Goal: Task Accomplishment & Management: Use online tool/utility

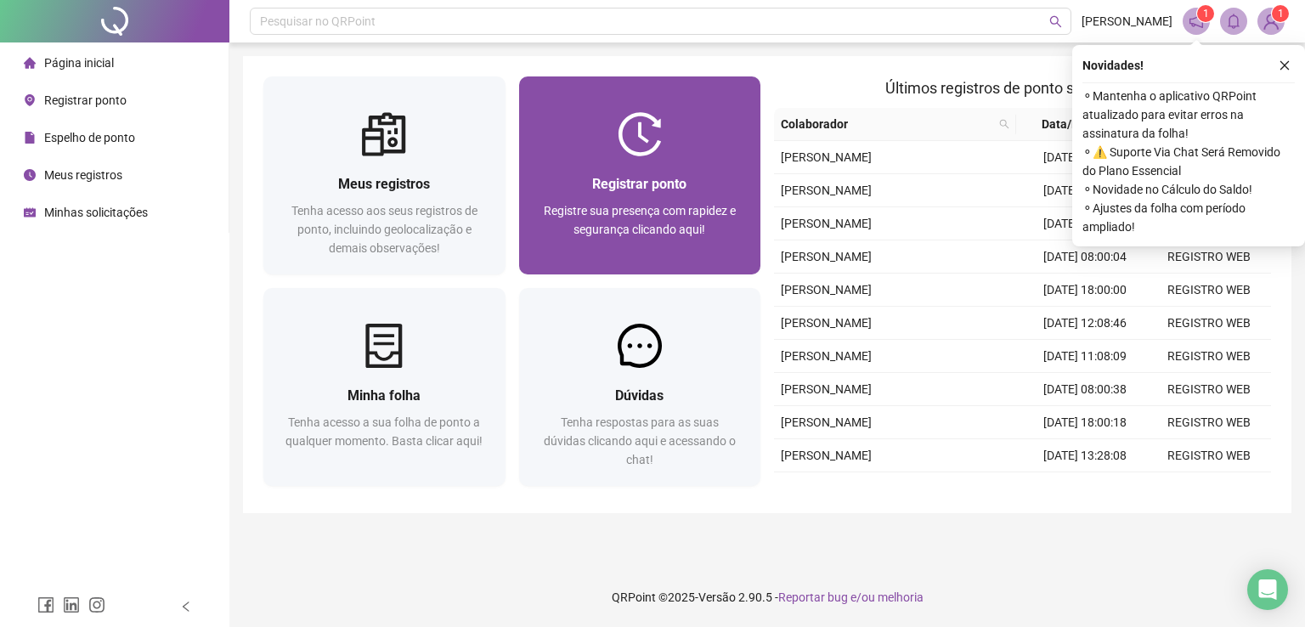
click at [683, 231] on span "Registre sua presença com rapidez e segurança clicando aqui!" at bounding box center [640, 220] width 192 height 32
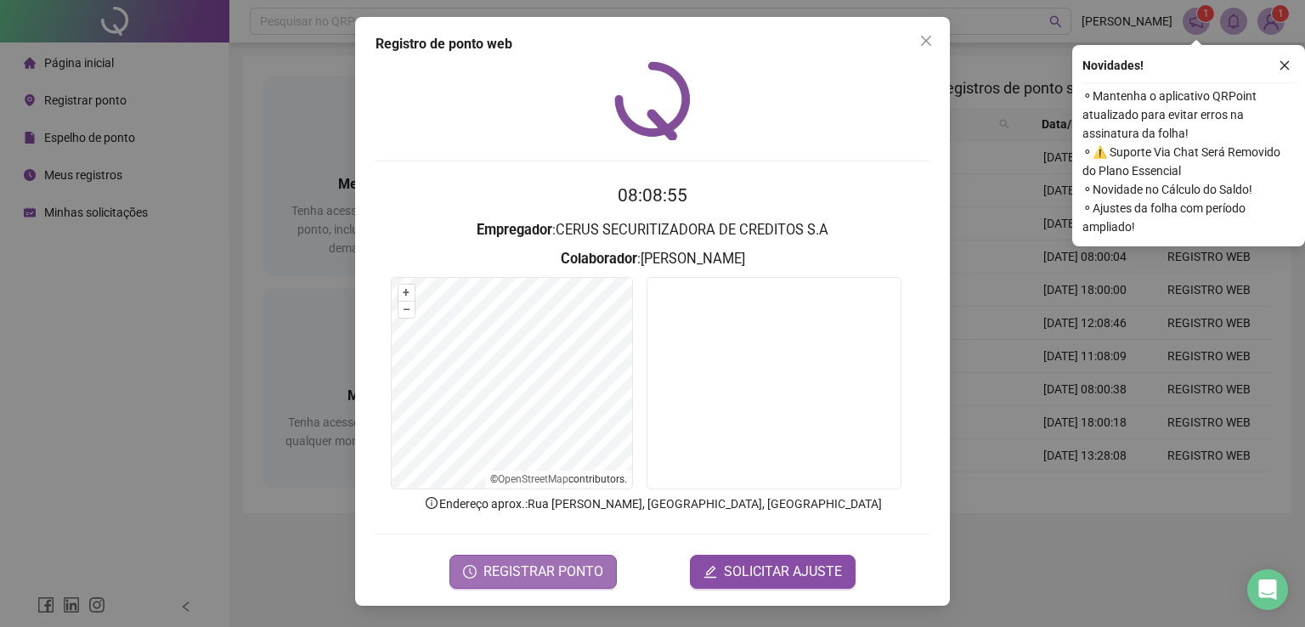
click at [574, 577] on span "REGISTRAR PONTO" at bounding box center [544, 572] width 120 height 20
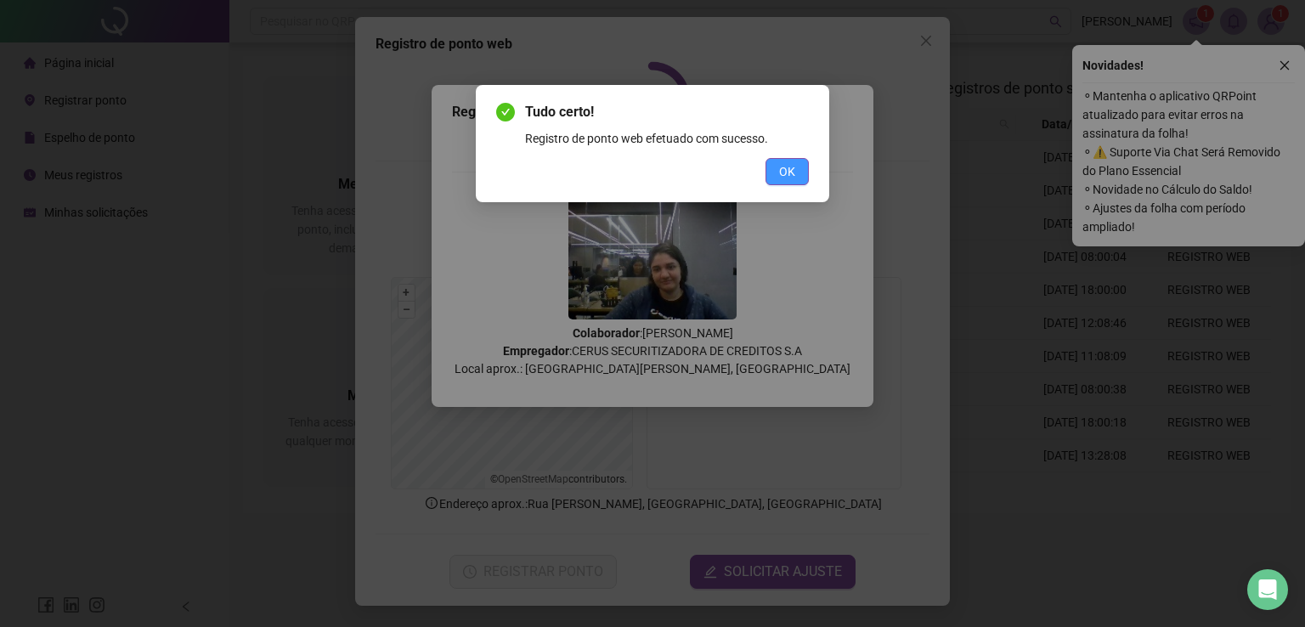
click at [794, 174] on span "OK" at bounding box center [787, 171] width 16 height 19
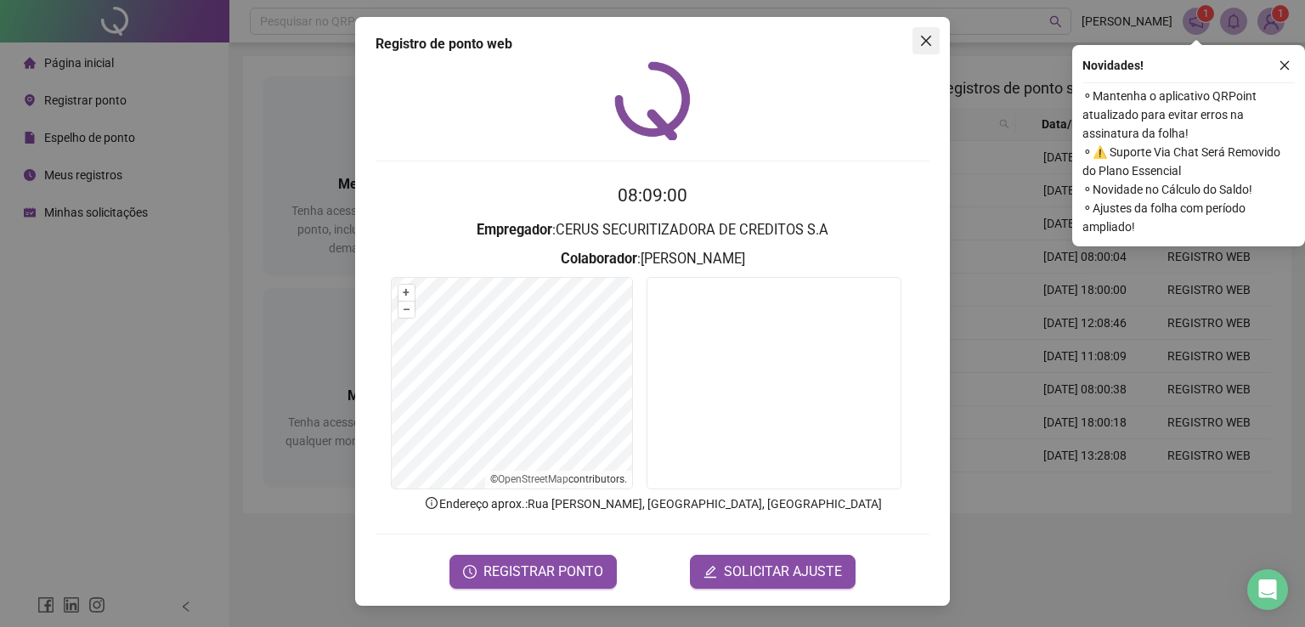
click at [925, 35] on icon "close" at bounding box center [926, 41] width 14 height 14
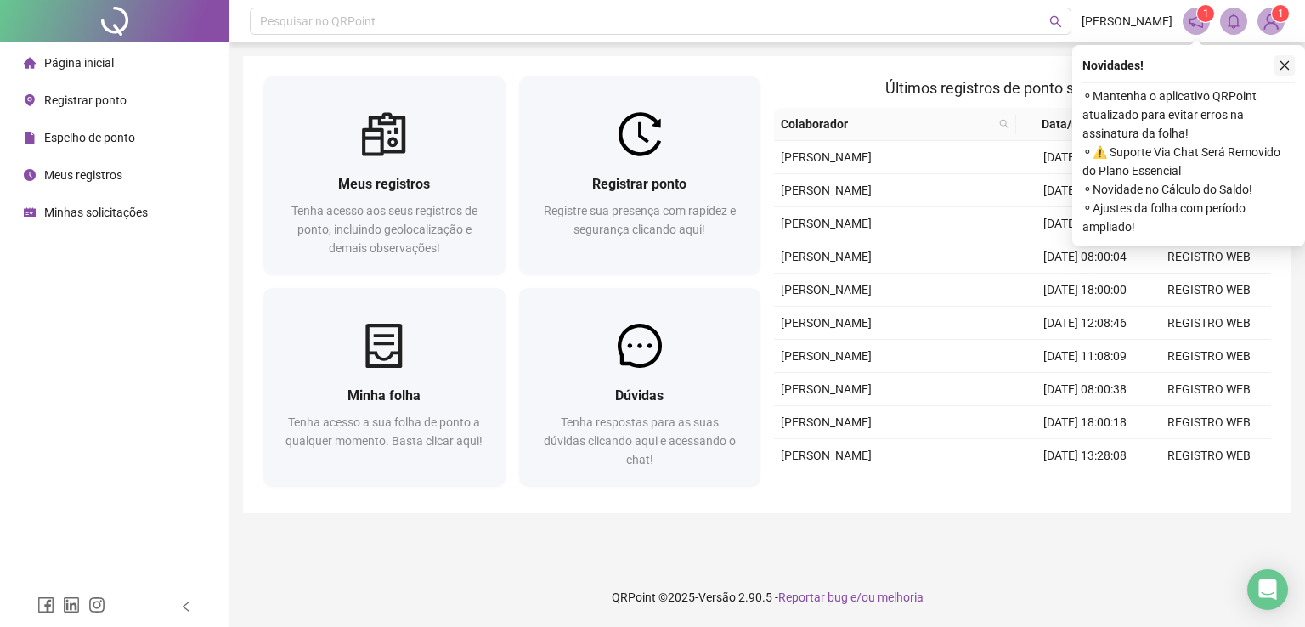
click at [1281, 62] on icon "close" at bounding box center [1285, 65] width 9 height 9
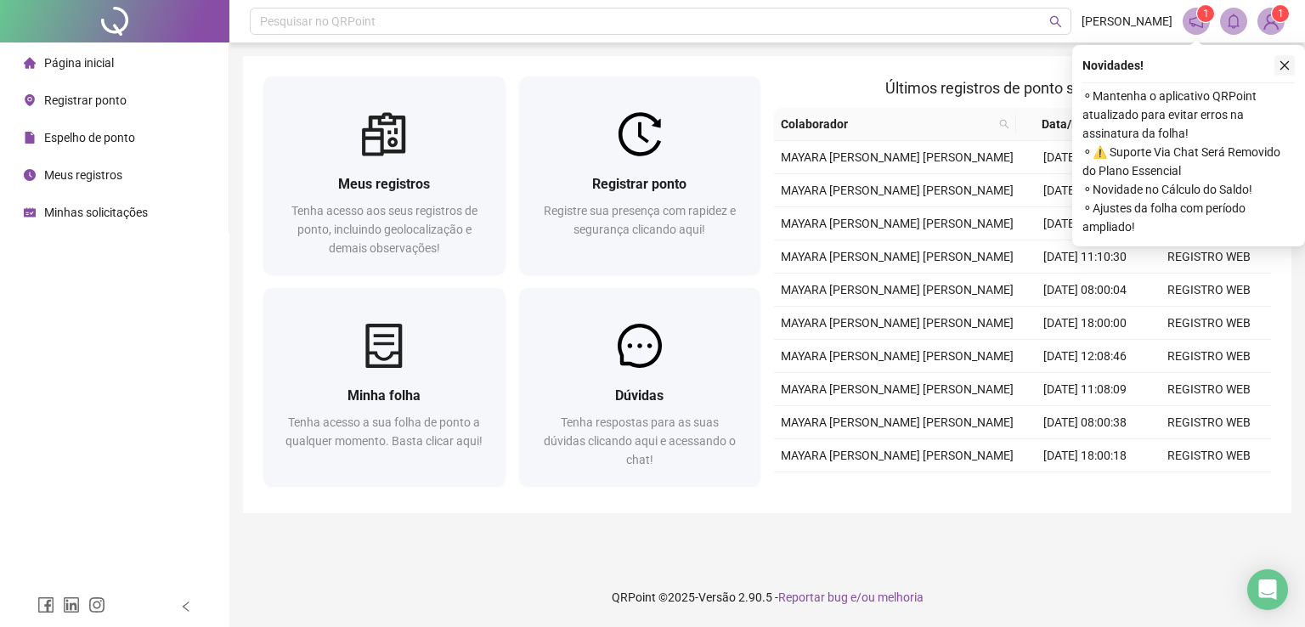
click at [1285, 72] on button "button" at bounding box center [1285, 65] width 20 height 20
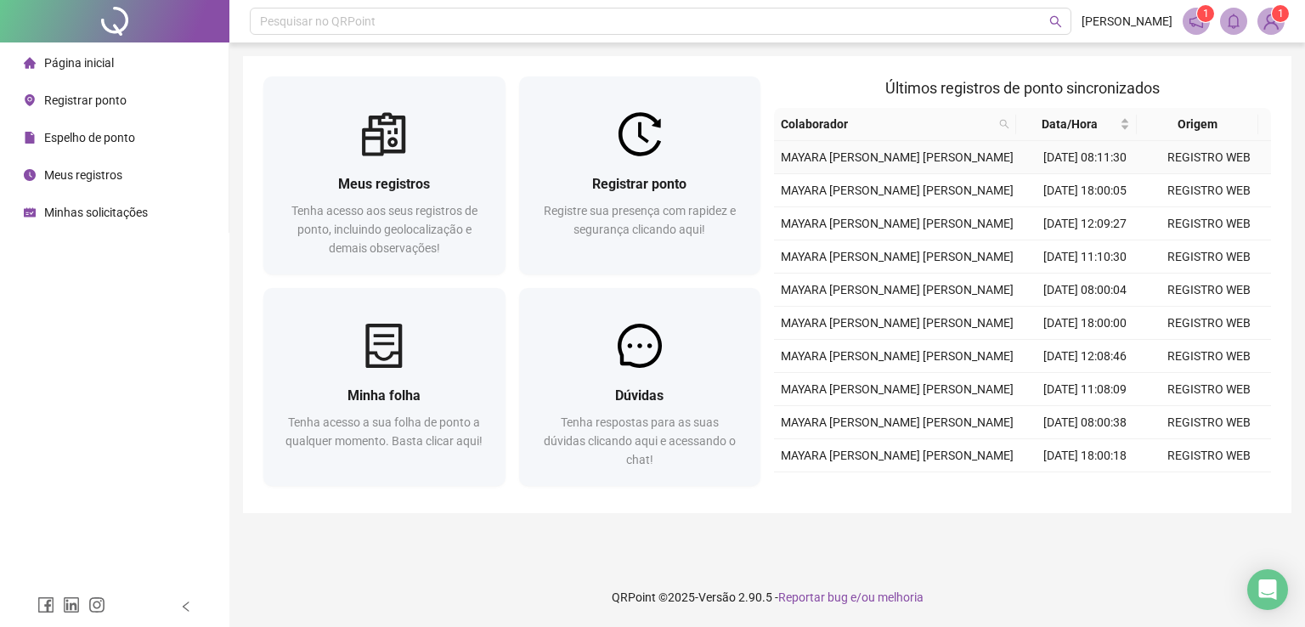
click at [1176, 168] on td "REGISTRO WEB" at bounding box center [1209, 157] width 124 height 33
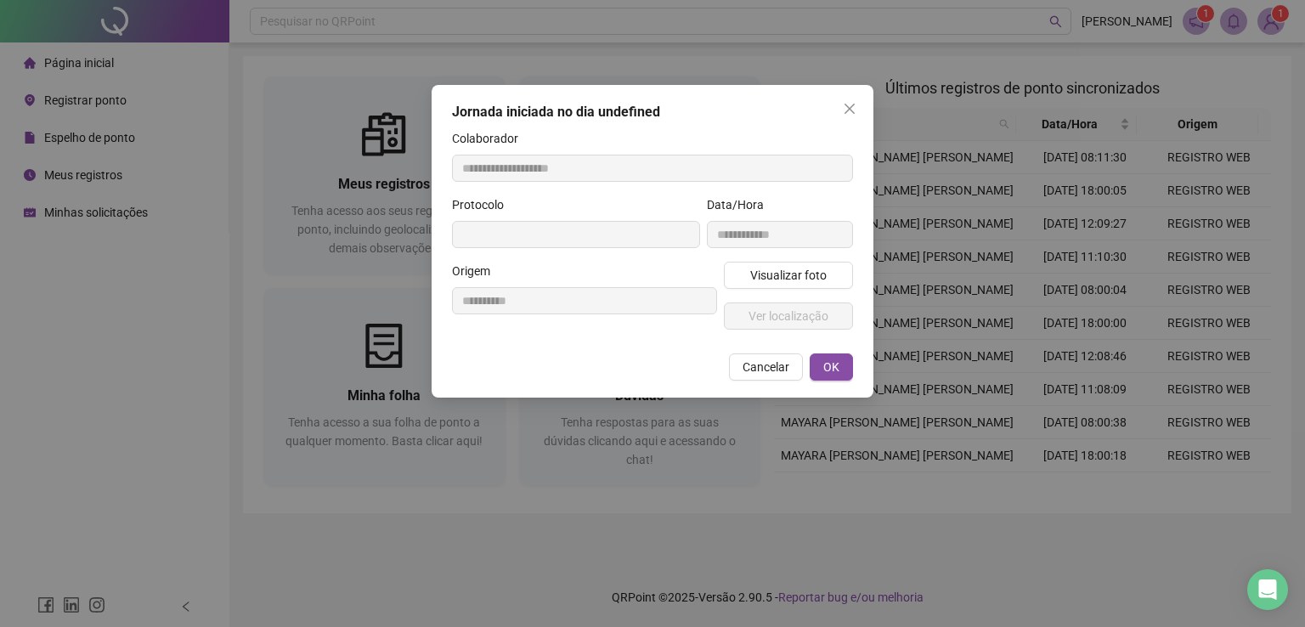
type input "**********"
click at [845, 99] on button "Close" at bounding box center [849, 108] width 27 height 27
